Goal: Transaction & Acquisition: Download file/media

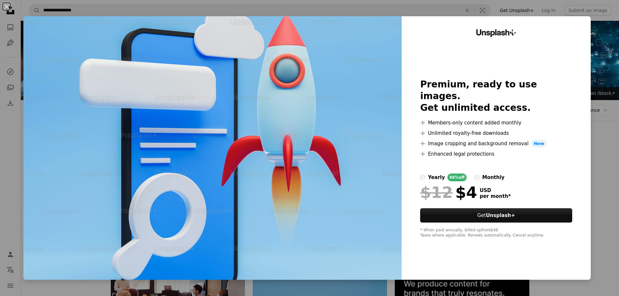
scroll to position [1294, 0]
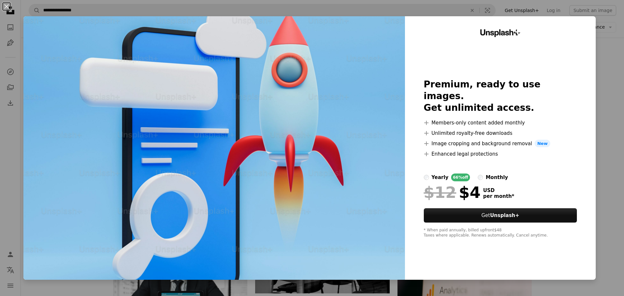
click at [612, 52] on div "An X shape Unsplash+ Premium, ready to use images. Get unlimited access. A plus…" at bounding box center [312, 148] width 624 height 296
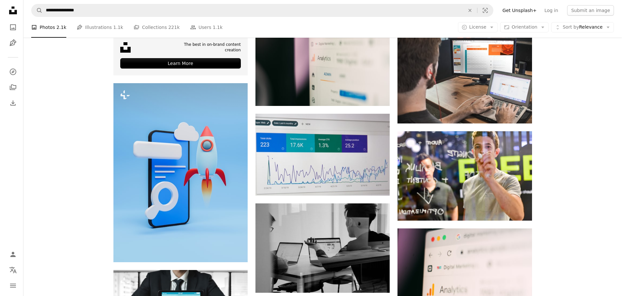
scroll to position [1554, 0]
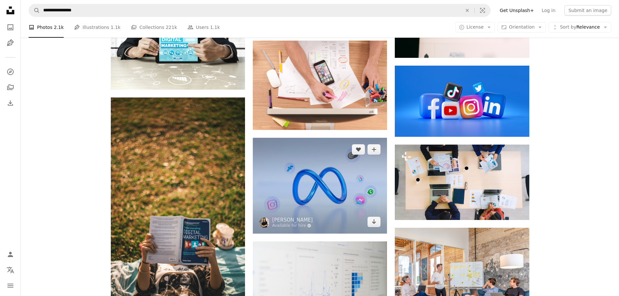
click at [304, 183] on img at bounding box center [320, 186] width 134 height 96
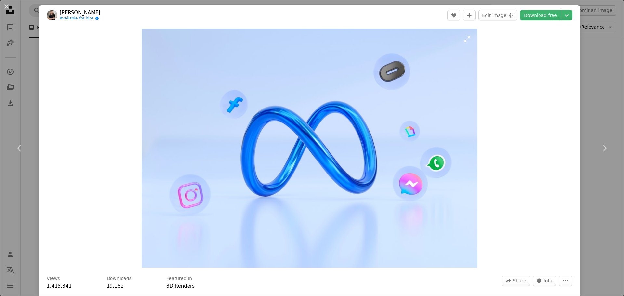
click at [410, 194] on img "Zoom in on this image" at bounding box center [309, 148] width 335 height 239
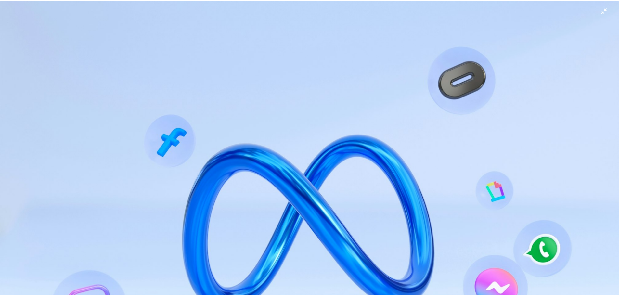
scroll to position [71, 0]
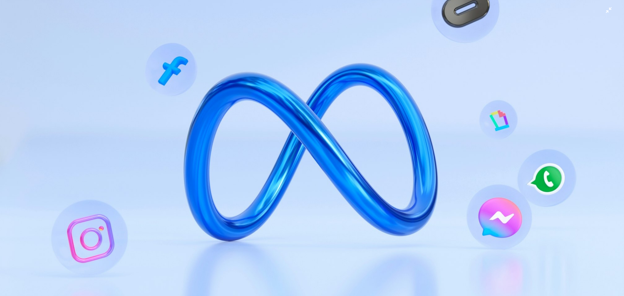
click at [381, 183] on img "Zoom out on this image" at bounding box center [312, 150] width 625 height 445
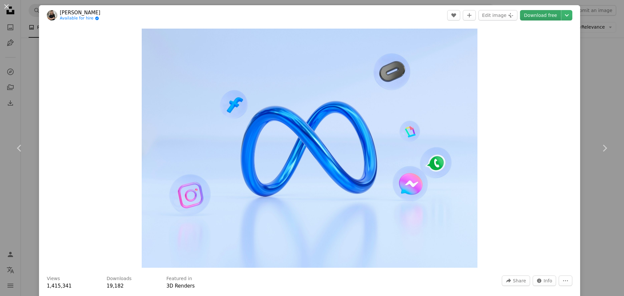
click at [541, 16] on link "Download free" at bounding box center [540, 15] width 41 height 10
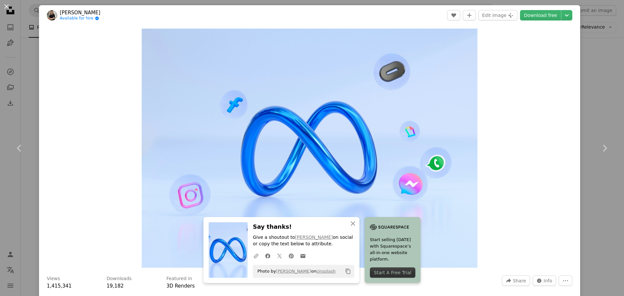
click at [504, 172] on div "Zoom in" at bounding box center [309, 148] width 541 height 246
click at [352, 224] on icon "An X shape" at bounding box center [353, 224] width 8 height 8
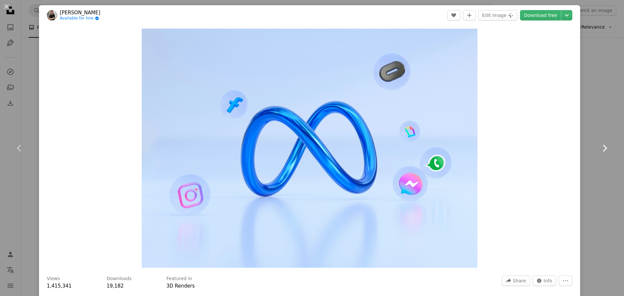
click at [599, 148] on icon "Chevron right" at bounding box center [604, 148] width 10 height 10
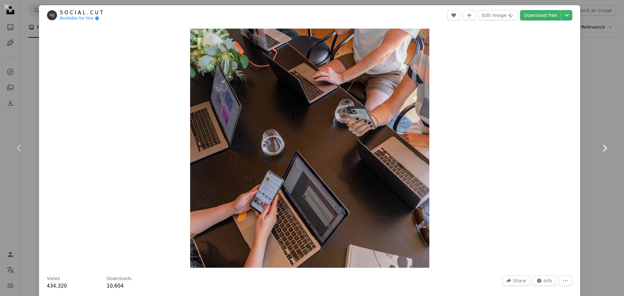
click at [599, 148] on icon "Chevron right" at bounding box center [604, 148] width 10 height 10
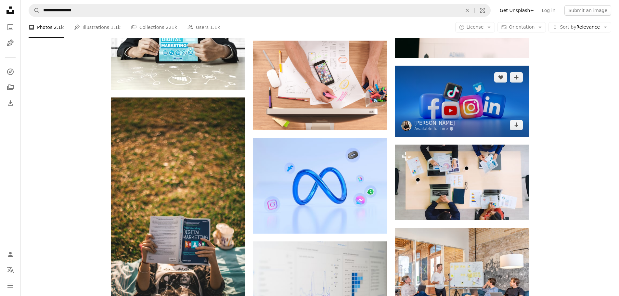
click at [472, 103] on img at bounding box center [462, 101] width 134 height 71
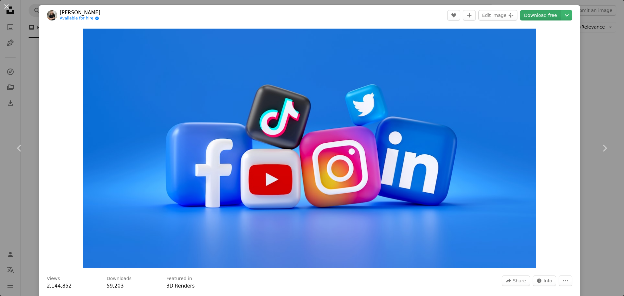
click at [530, 16] on link "Download free" at bounding box center [540, 15] width 41 height 10
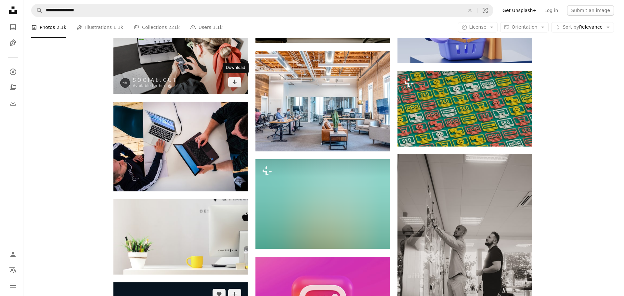
scroll to position [8154, 0]
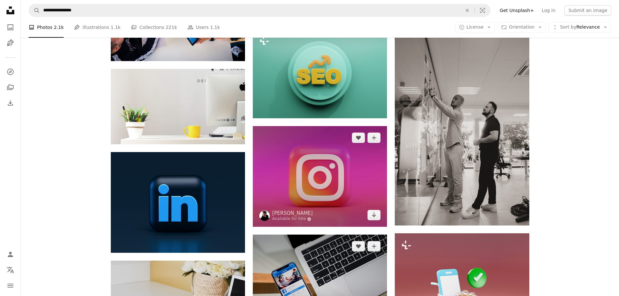
drag, startPoint x: 322, startPoint y: 168, endPoint x: 265, endPoint y: 253, distance: 102.3
click at [322, 168] on img at bounding box center [320, 176] width 134 height 101
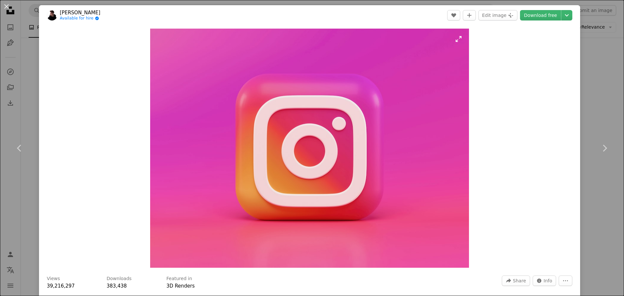
click at [347, 168] on img "Zoom in on this image" at bounding box center [309, 148] width 319 height 239
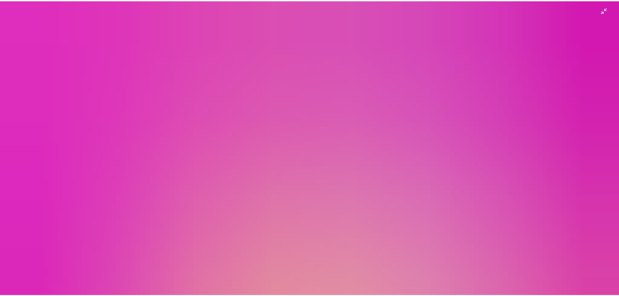
scroll to position [83, 0]
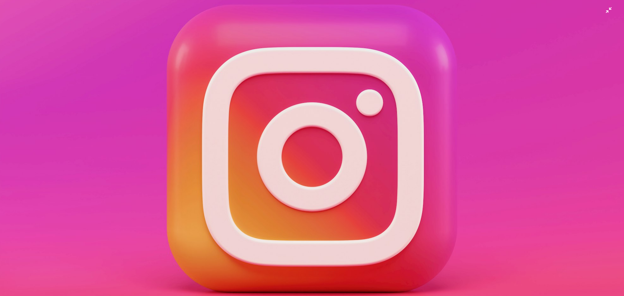
click at [330, 192] on img "Zoom out on this image" at bounding box center [312, 151] width 625 height 468
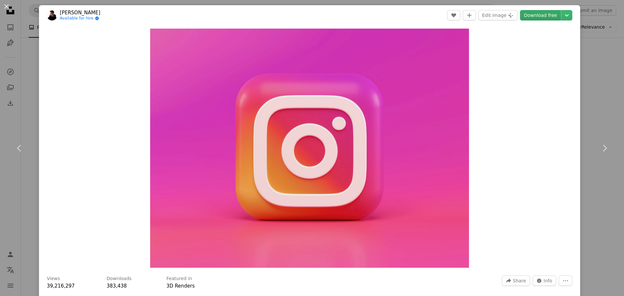
click at [541, 18] on link "Download free" at bounding box center [540, 15] width 41 height 10
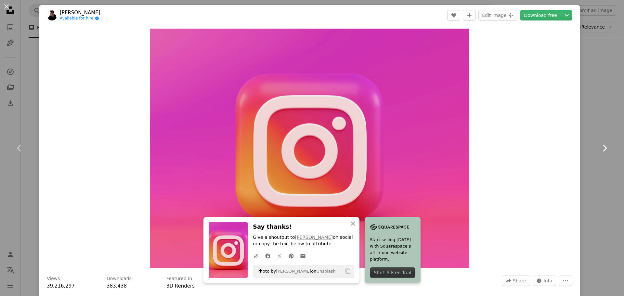
click at [600, 179] on link "Chevron right" at bounding box center [604, 148] width 39 height 62
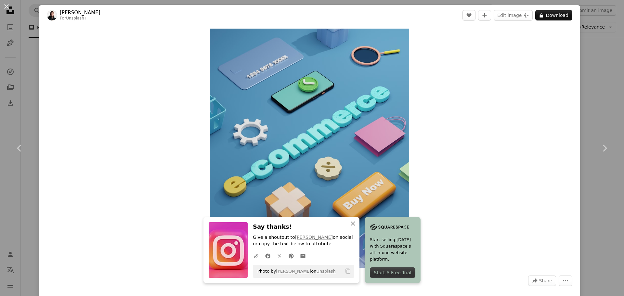
click at [601, 111] on div "An X shape Chevron left Chevron right An X shape Close Say thanks! Give a shout…" at bounding box center [312, 148] width 624 height 296
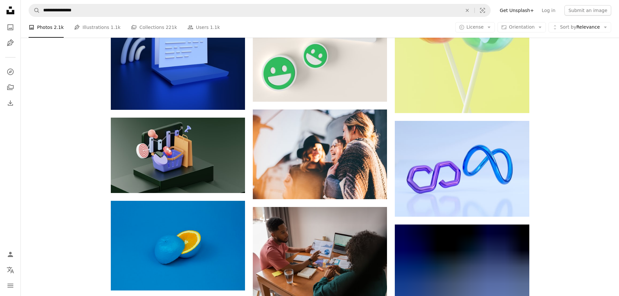
scroll to position [10689, 0]
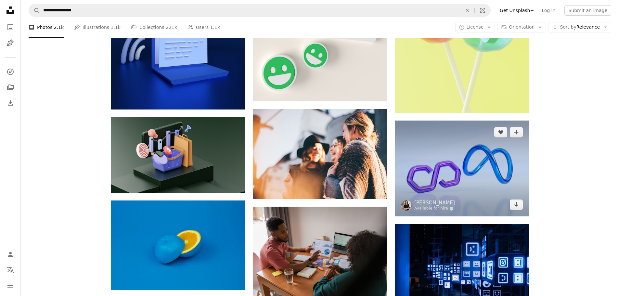
click at [485, 188] on img at bounding box center [462, 169] width 134 height 96
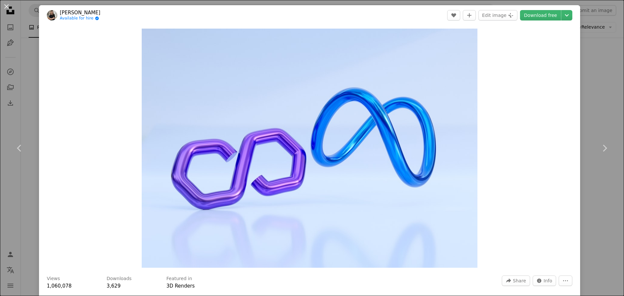
click at [606, 110] on div "An X shape Chevron left Chevron right [PERSON_NAME] Available for hire A checkm…" at bounding box center [312, 148] width 624 height 296
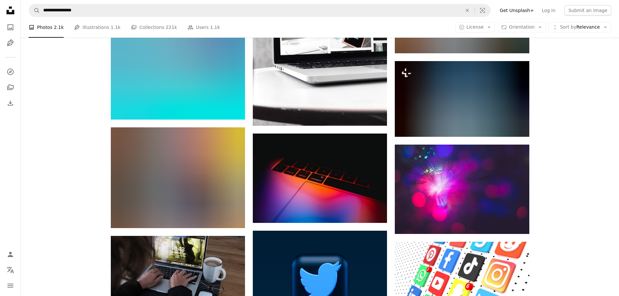
scroll to position [11209, 0]
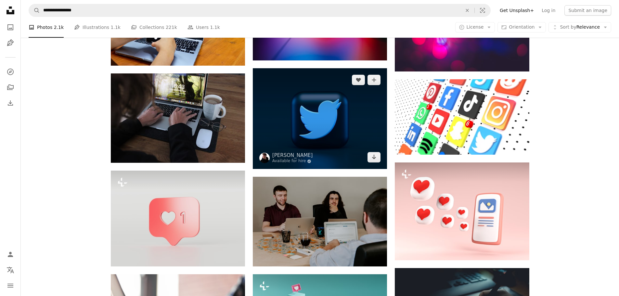
click at [313, 106] on img at bounding box center [320, 118] width 134 height 101
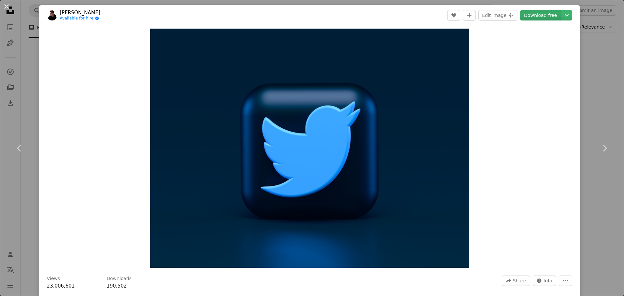
click at [541, 15] on link "Download free" at bounding box center [540, 15] width 41 height 10
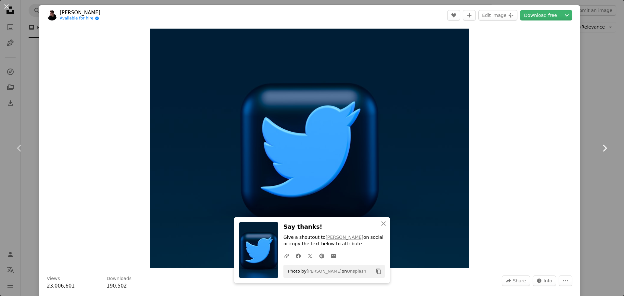
click at [592, 151] on link "Chevron right" at bounding box center [604, 148] width 39 height 62
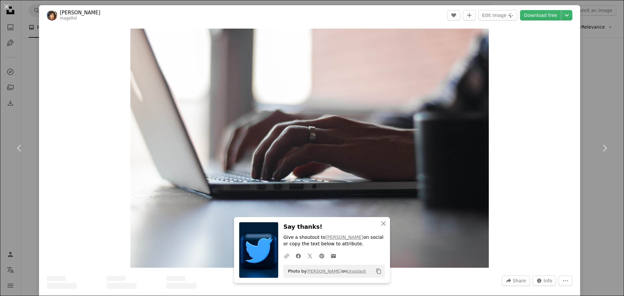
click at [596, 60] on div "An X shape Chevron left Chevron right An X shape Close Say thanks! Give a shout…" at bounding box center [312, 148] width 624 height 296
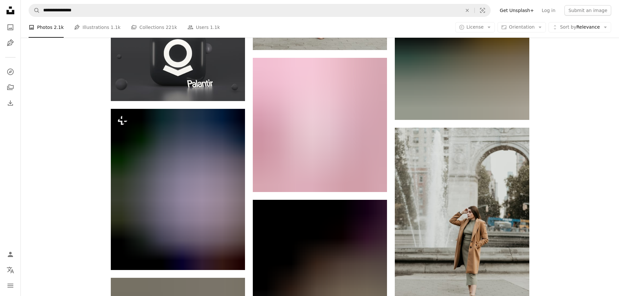
scroll to position [22783, 0]
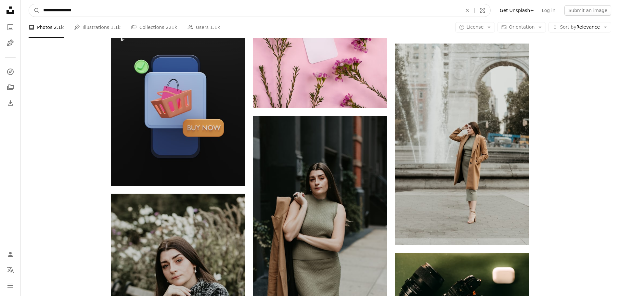
click at [98, 9] on input "**********" at bounding box center [250, 10] width 420 height 12
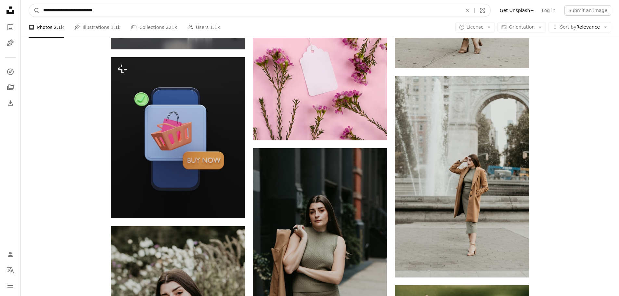
type input "**********"
click at [29, 4] on button "A magnifying glass" at bounding box center [34, 10] width 11 height 12
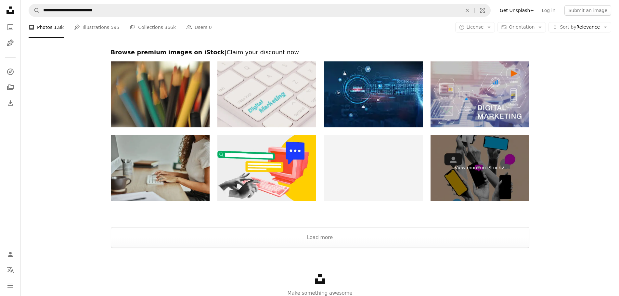
scroll to position [1131, 0]
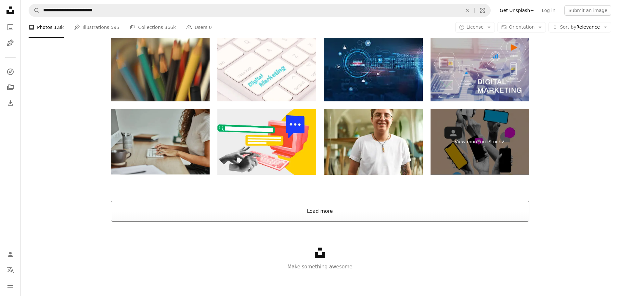
click at [315, 206] on button "Load more" at bounding box center [320, 211] width 419 height 21
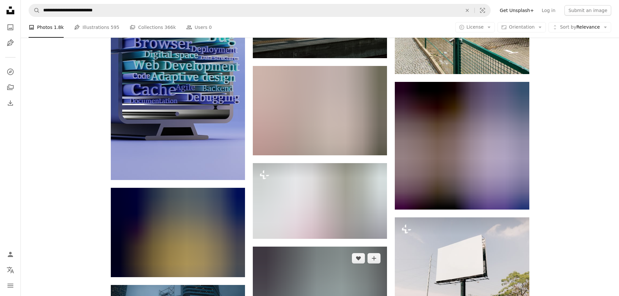
scroll to position [1992, 0]
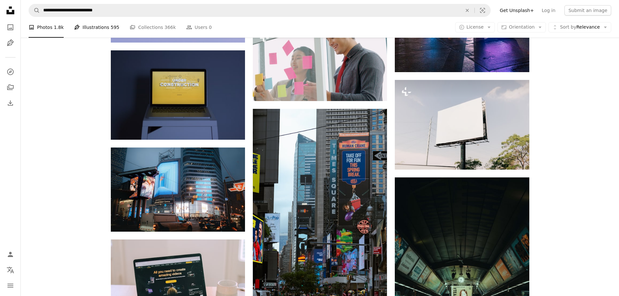
click at [92, 25] on link "Pen Tool Illustrations 595" at bounding box center [96, 27] width 45 height 21
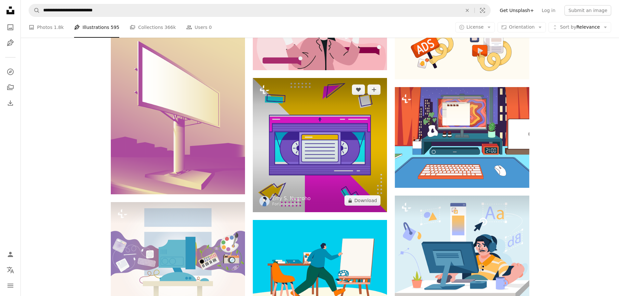
scroll to position [390, 0]
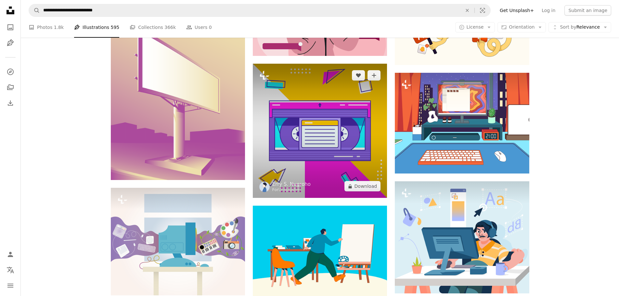
click at [314, 145] on img at bounding box center [320, 131] width 134 height 134
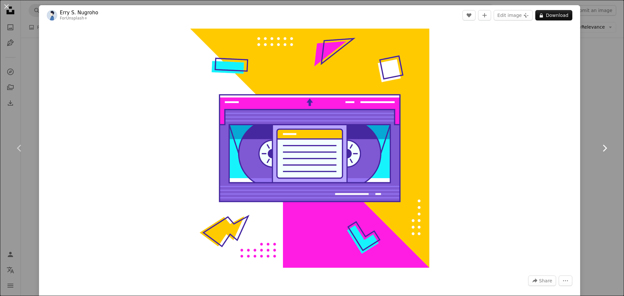
click at [599, 148] on icon "Chevron right" at bounding box center [604, 148] width 10 height 10
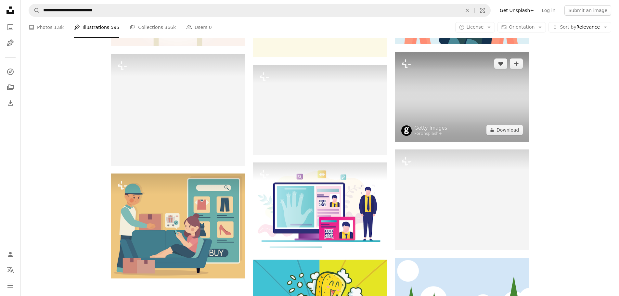
scroll to position [650, 0]
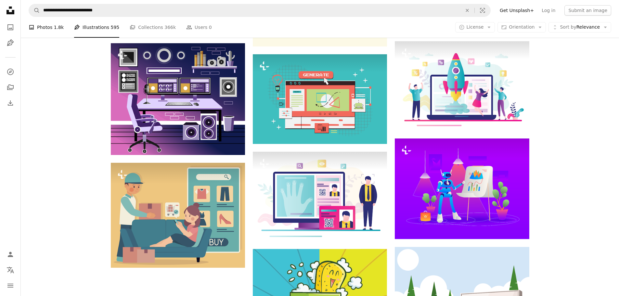
click at [44, 25] on link "A photo Photos 1.8k" at bounding box center [46, 27] width 35 height 21
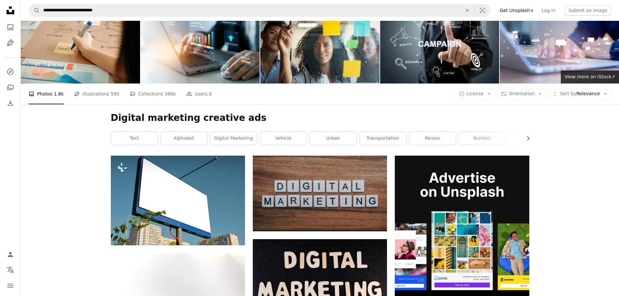
scroll to position [65, 0]
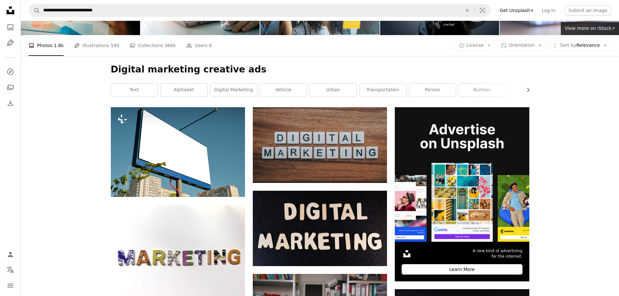
click at [229, 98] on div "Digital marketing creative ads Chevron right text alphabet digital marketing ve…" at bounding box center [320, 81] width 434 height 51
click at [224, 93] on link "digital marketing" at bounding box center [234, 90] width 46 height 13
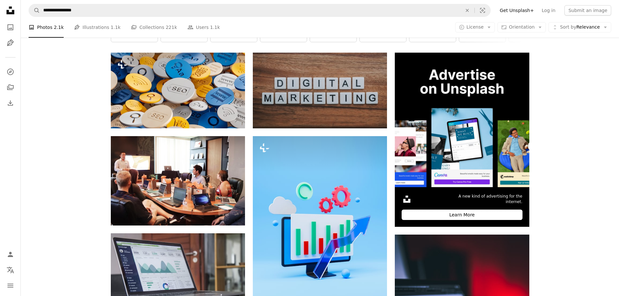
scroll to position [163, 0]
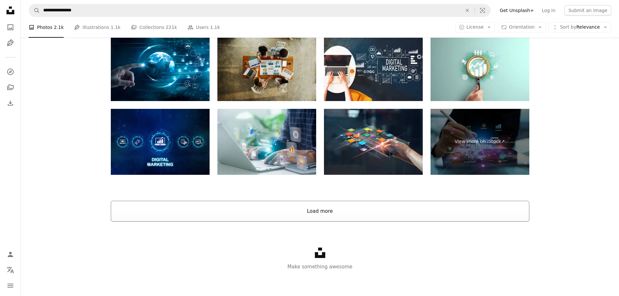
click at [310, 210] on button "Load more" at bounding box center [320, 211] width 419 height 21
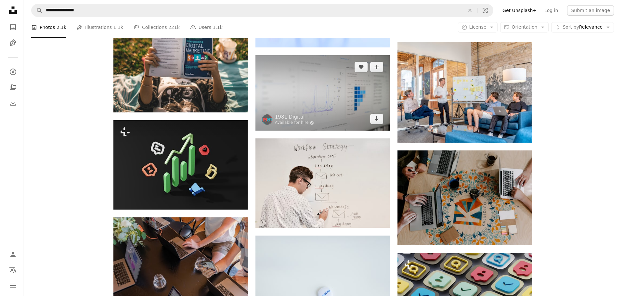
scroll to position [1684, 0]
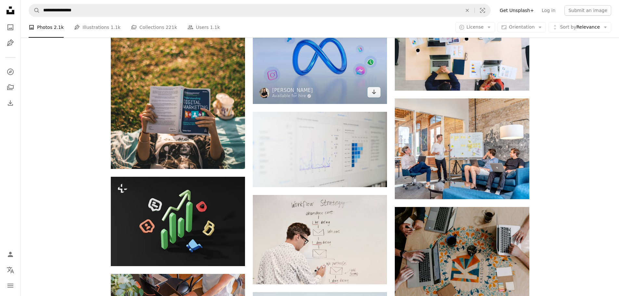
click at [320, 75] on img at bounding box center [320, 56] width 134 height 96
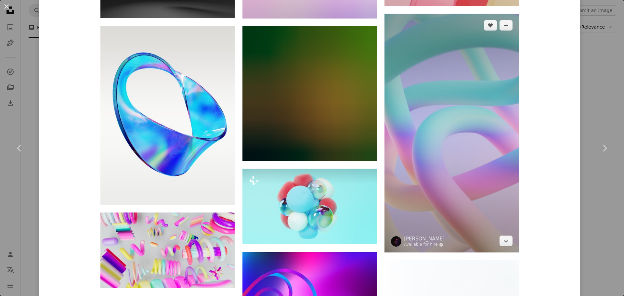
scroll to position [1983, 0]
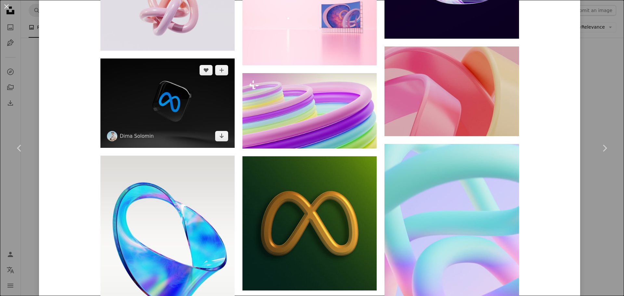
click at [150, 104] on img at bounding box center [167, 103] width 134 height 89
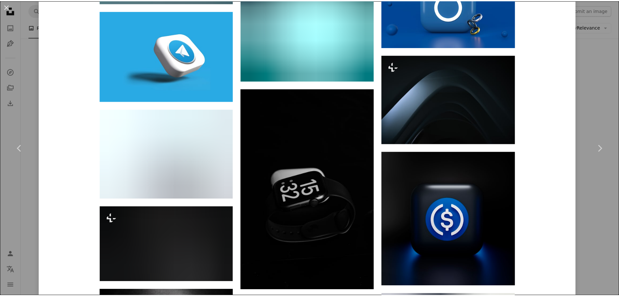
scroll to position [3247, 0]
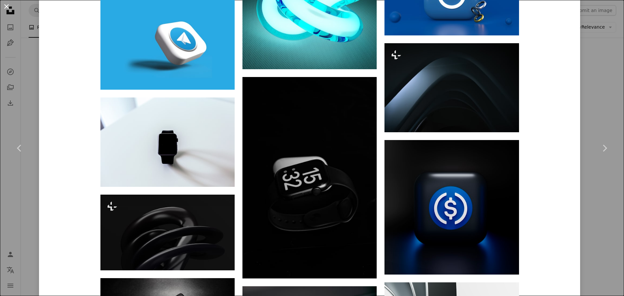
click at [8, 10] on button "An X shape" at bounding box center [7, 7] width 8 height 8
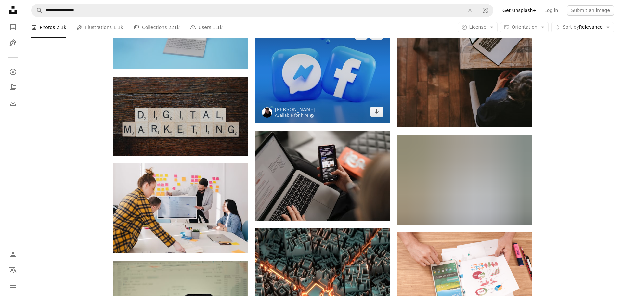
scroll to position [5585, 0]
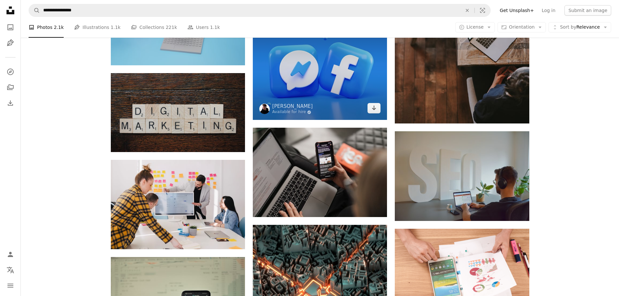
click at [301, 90] on img at bounding box center [320, 69] width 134 height 101
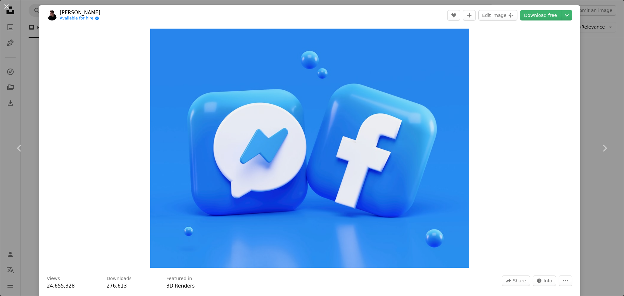
click at [7, 7] on button "An X shape" at bounding box center [7, 7] width 8 height 8
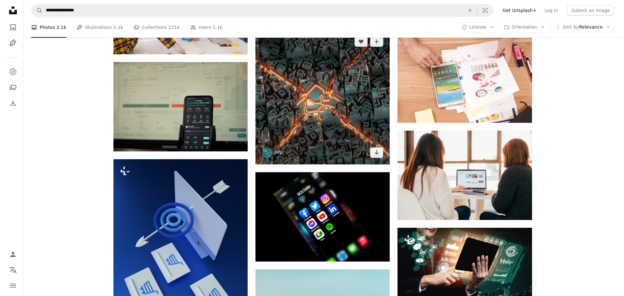
scroll to position [5910, 0]
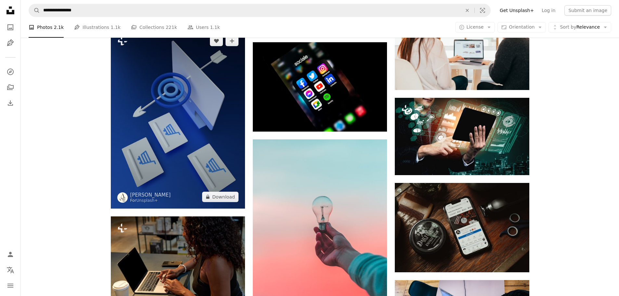
click at [192, 86] on img at bounding box center [178, 118] width 134 height 179
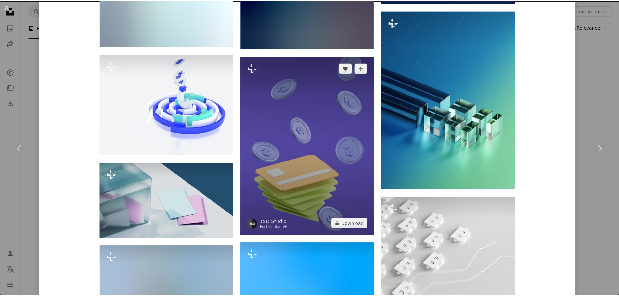
scroll to position [2583, 0]
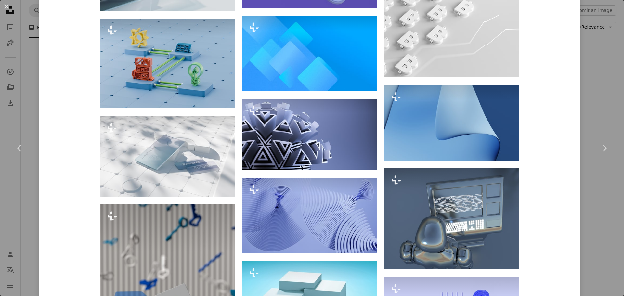
click at [611, 114] on div "An X shape Chevron left Chevron right [PERSON_NAME] For Unsplash+ A heart A plu…" at bounding box center [312, 148] width 624 height 296
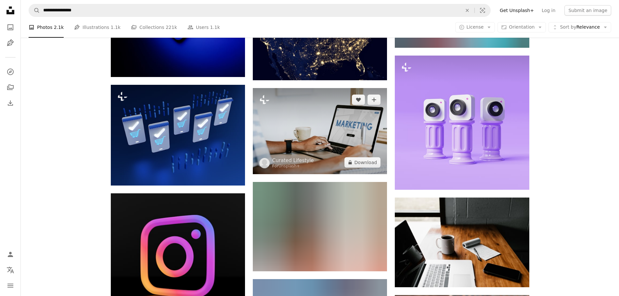
scroll to position [9812, 0]
